Goal: Transaction & Acquisition: Download file/media

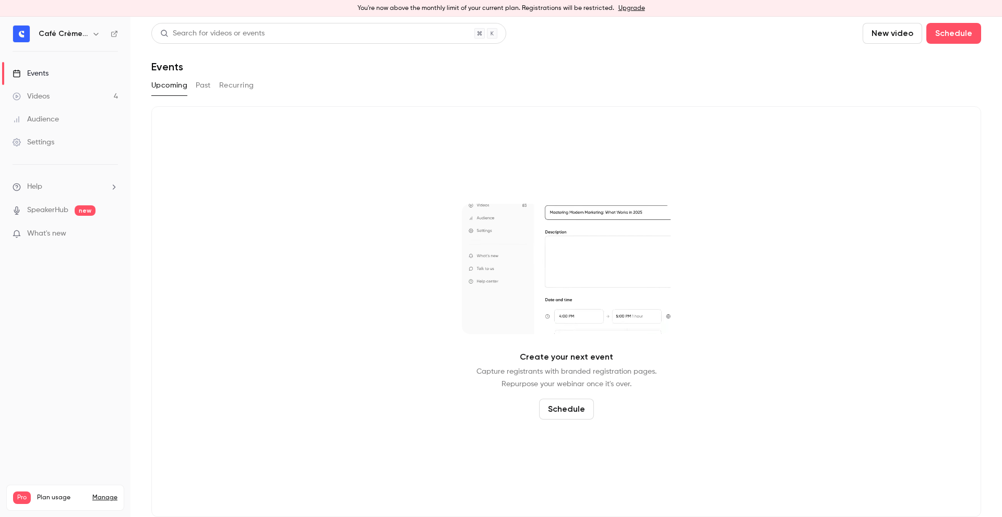
click at [189, 83] on div "Upcoming Past Recurring" at bounding box center [565, 85] width 829 height 17
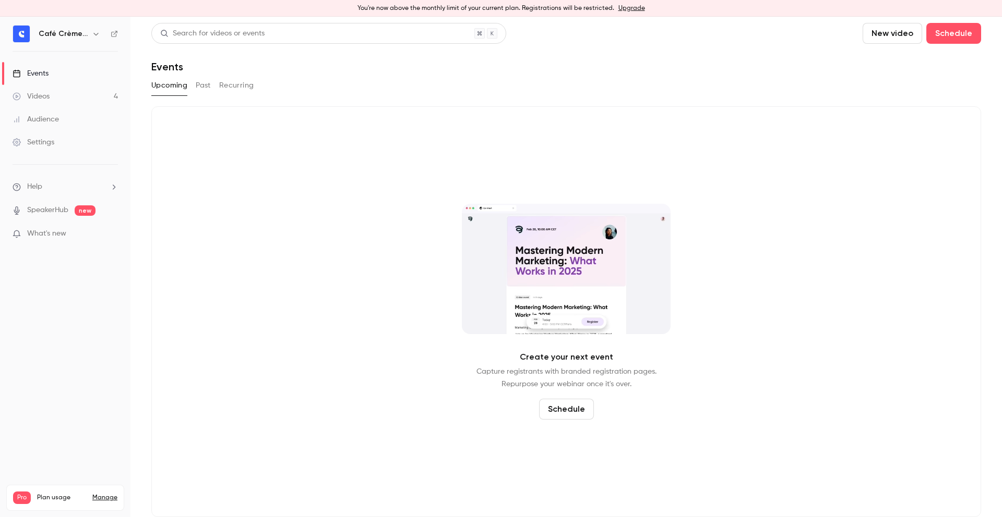
click at [204, 84] on button "Past" at bounding box center [203, 85] width 15 height 17
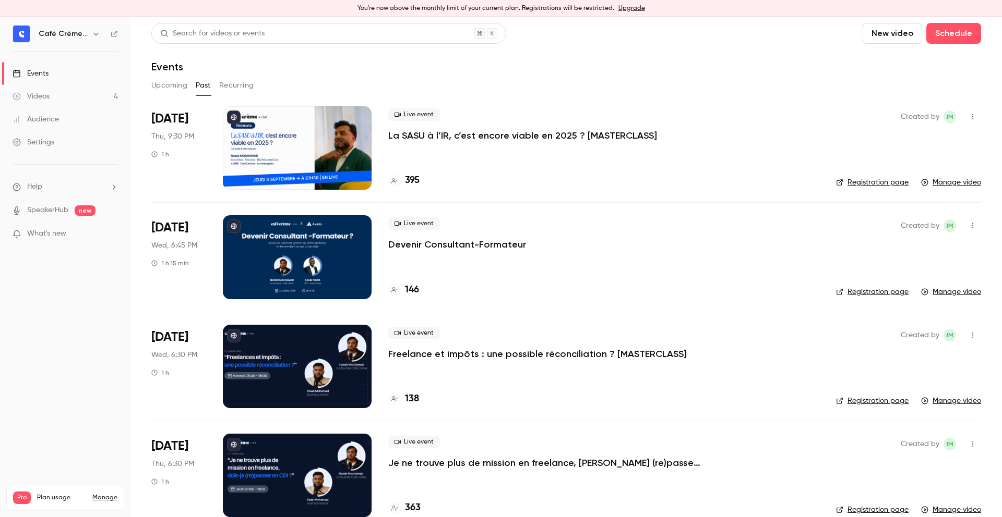
click at [600, 79] on div "Upcoming Past Recurring" at bounding box center [565, 85] width 829 height 17
click at [419, 121] on div "Live event La SASU à l’IR, c’est encore viable en 2025 ? [MASTERCLASS]" at bounding box center [603, 124] width 431 height 33
click at [416, 133] on p "La SASU à l’IR, c’est encore viable en 2025 ? [MASTERCLASS]" at bounding box center [522, 135] width 269 height 13
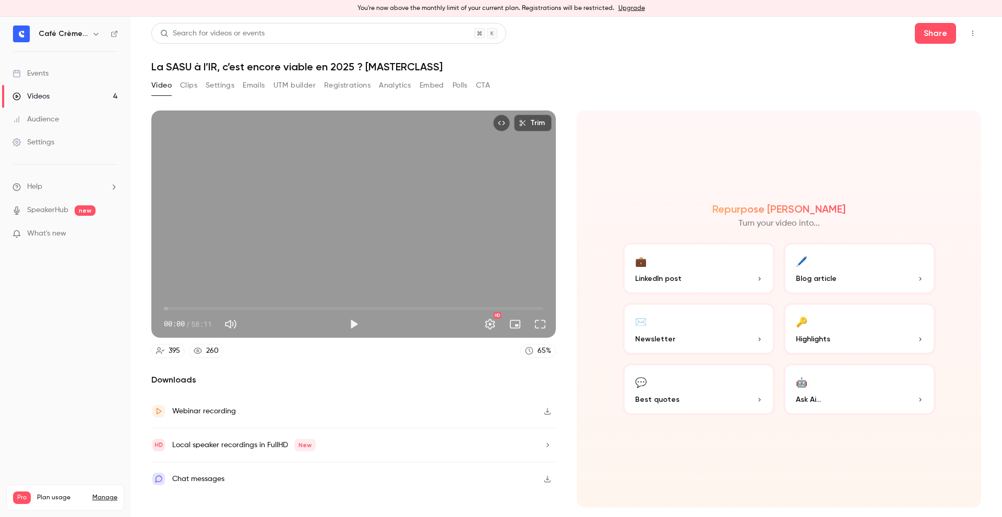
click at [204, 86] on div "Video Clips Settings Emails UTM builder Registrations Analytics Embed Polls CTA" at bounding box center [320, 85] width 339 height 17
click at [373, 88] on div "Video Clips Settings Emails UTM builder Registrations Analytics Embed Polls CTA" at bounding box center [320, 85] width 339 height 17
click at [356, 90] on button "Registrations" at bounding box center [347, 85] width 46 height 17
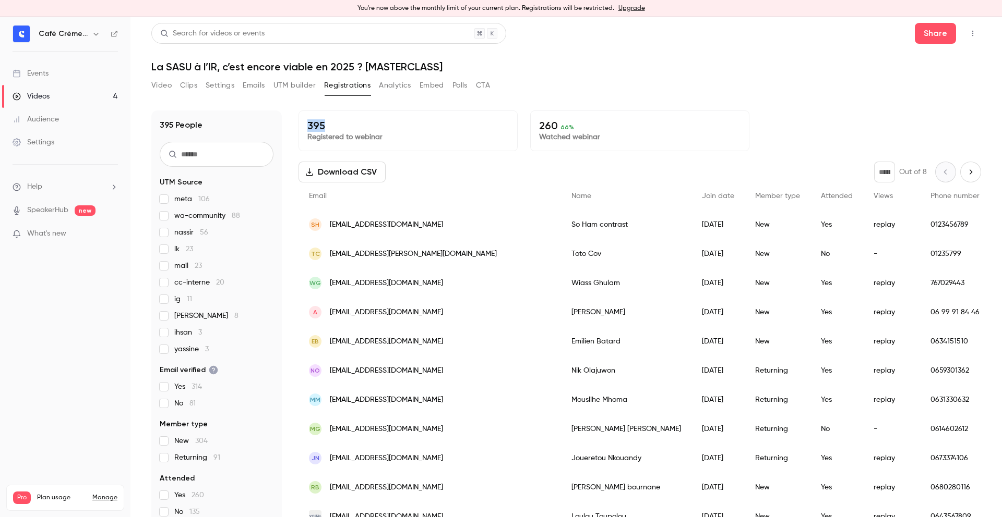
drag, startPoint x: 302, startPoint y: 122, endPoint x: 426, endPoint y: 140, distance: 125.5
click at [425, 139] on div "395 Registered to webinar" at bounding box center [407, 131] width 219 height 41
click at [426, 140] on p "Registered to webinar" at bounding box center [407, 137] width 201 height 10
drag, startPoint x: 511, startPoint y: 118, endPoint x: 647, endPoint y: 148, distance: 139.5
click at [633, 143] on div "395 Registered to webinar 260 66 % Watched webinar" at bounding box center [639, 131] width 682 height 41
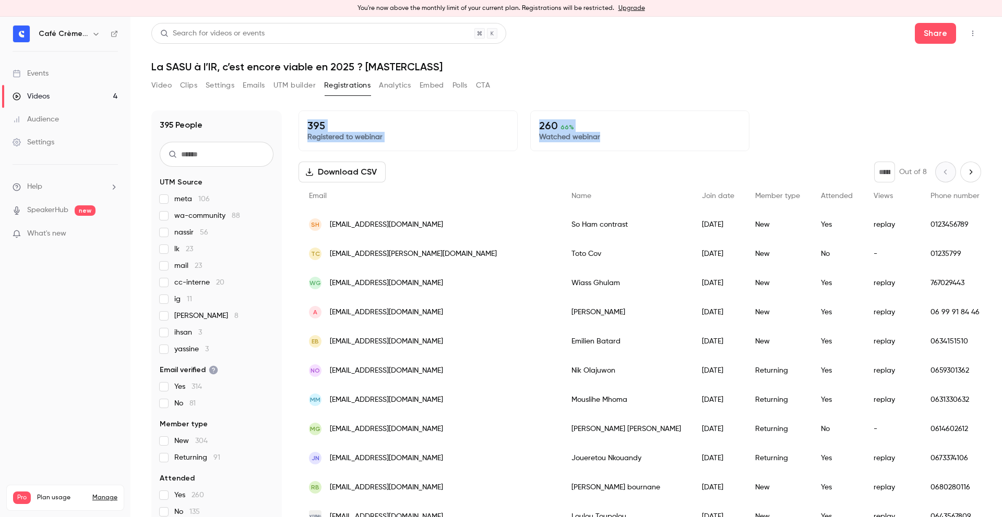
click at [647, 148] on div "260 66 % Watched webinar" at bounding box center [639, 131] width 219 height 41
click at [534, 145] on div "260 66 % Watched webinar" at bounding box center [639, 131] width 219 height 41
click at [331, 171] on button "Download CSV" at bounding box center [341, 172] width 87 height 21
